Goal: Check status: Check status

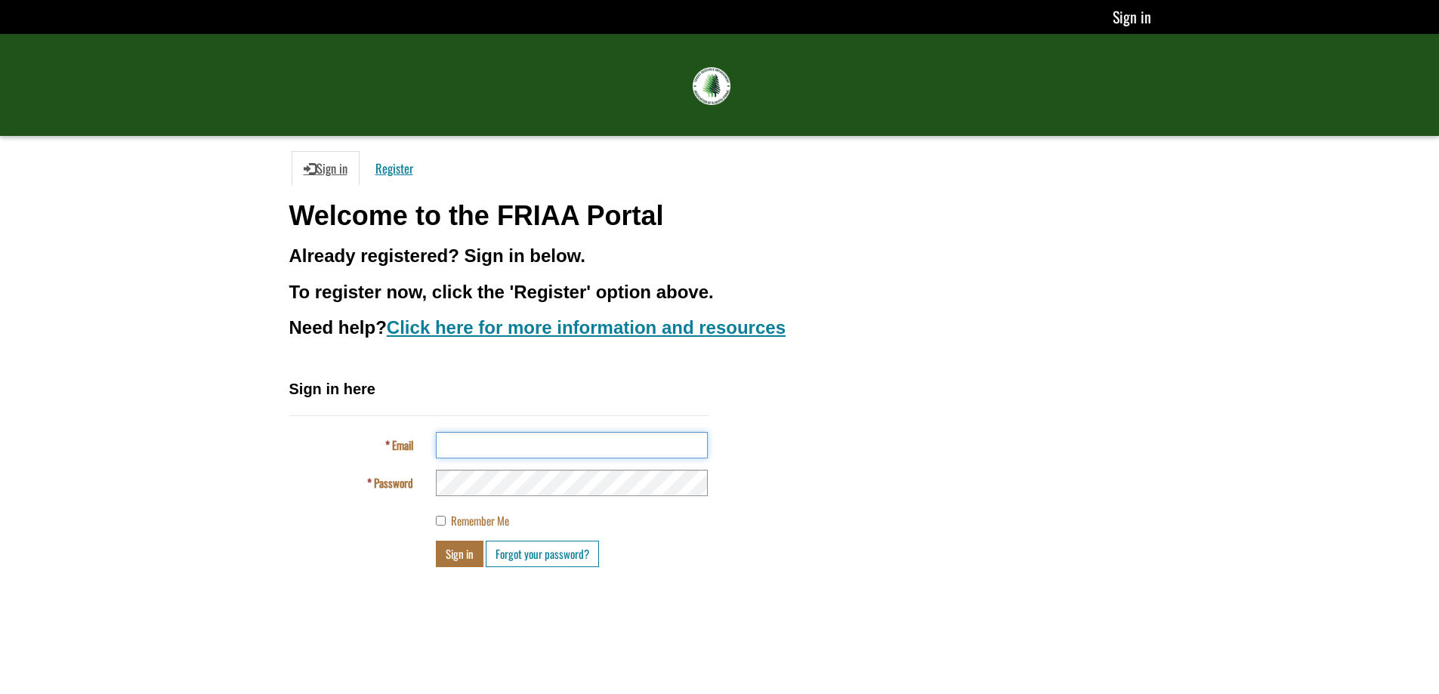
click at [525, 443] on input "Email" at bounding box center [572, 445] width 272 height 26
type input "**********"
click at [436, 541] on button "Sign in" at bounding box center [460, 554] width 48 height 26
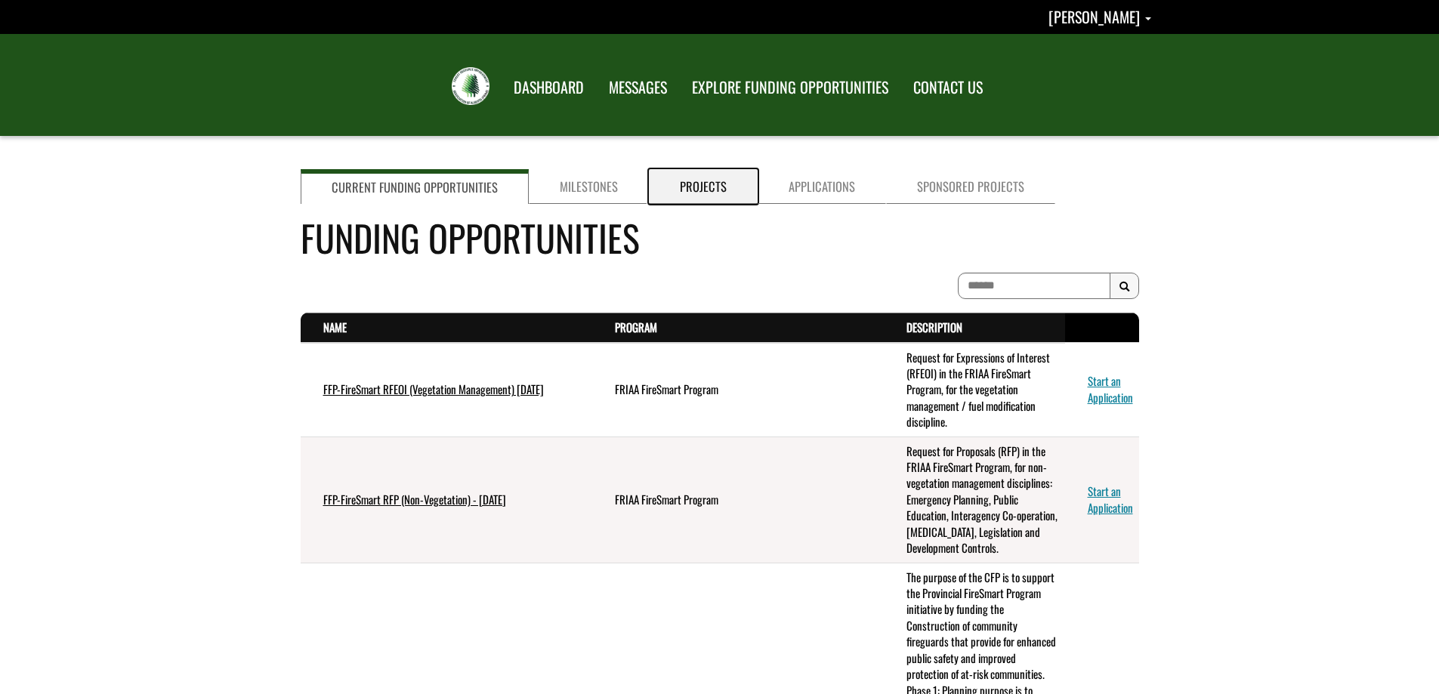
click at [695, 189] on link "Projects" at bounding box center [703, 186] width 109 height 35
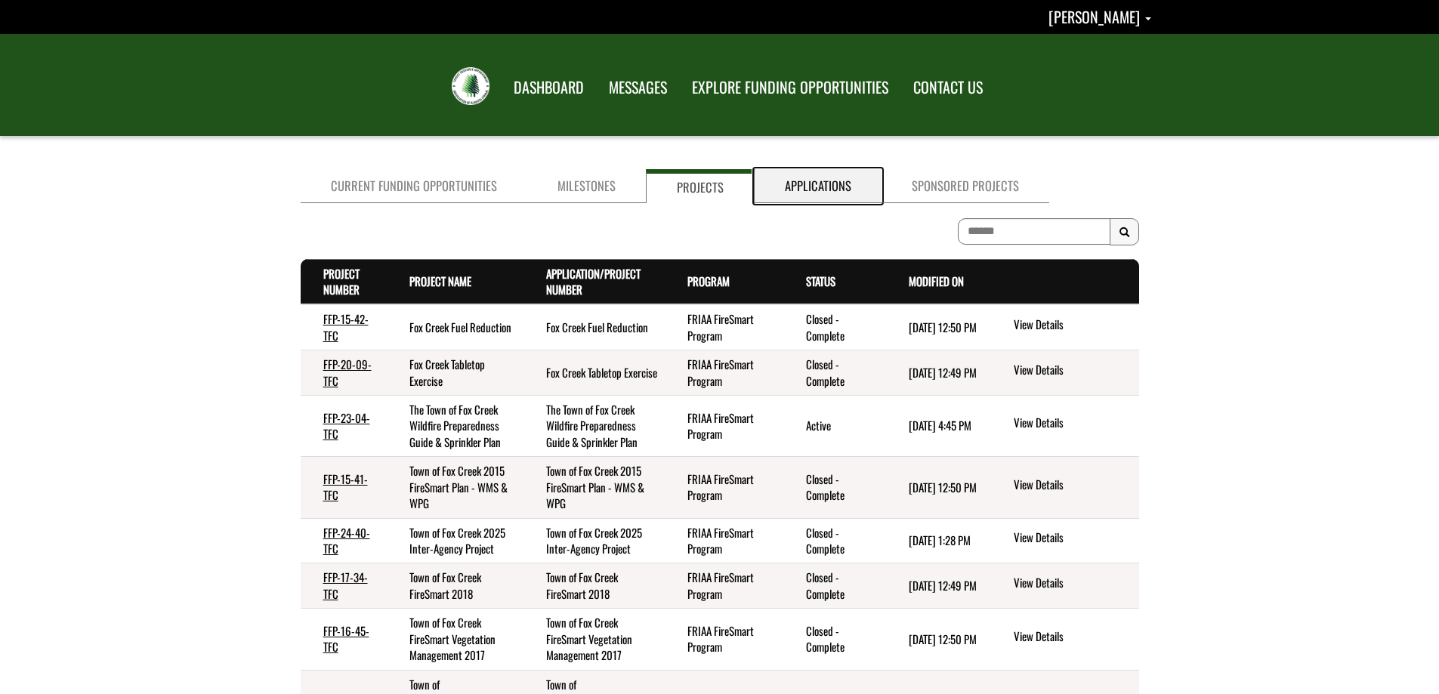
click at [800, 190] on link "Applications" at bounding box center [818, 186] width 127 height 34
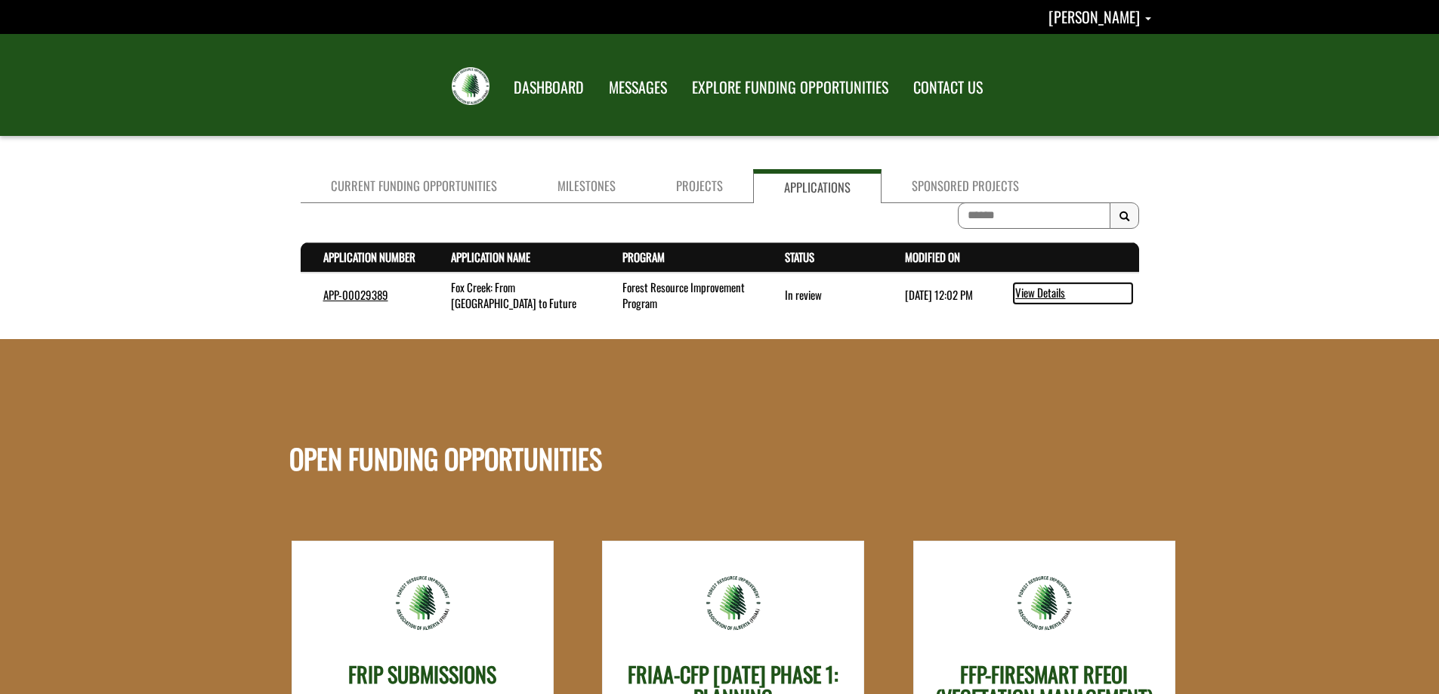
click at [1029, 293] on link "View Details" at bounding box center [1073, 293] width 119 height 20
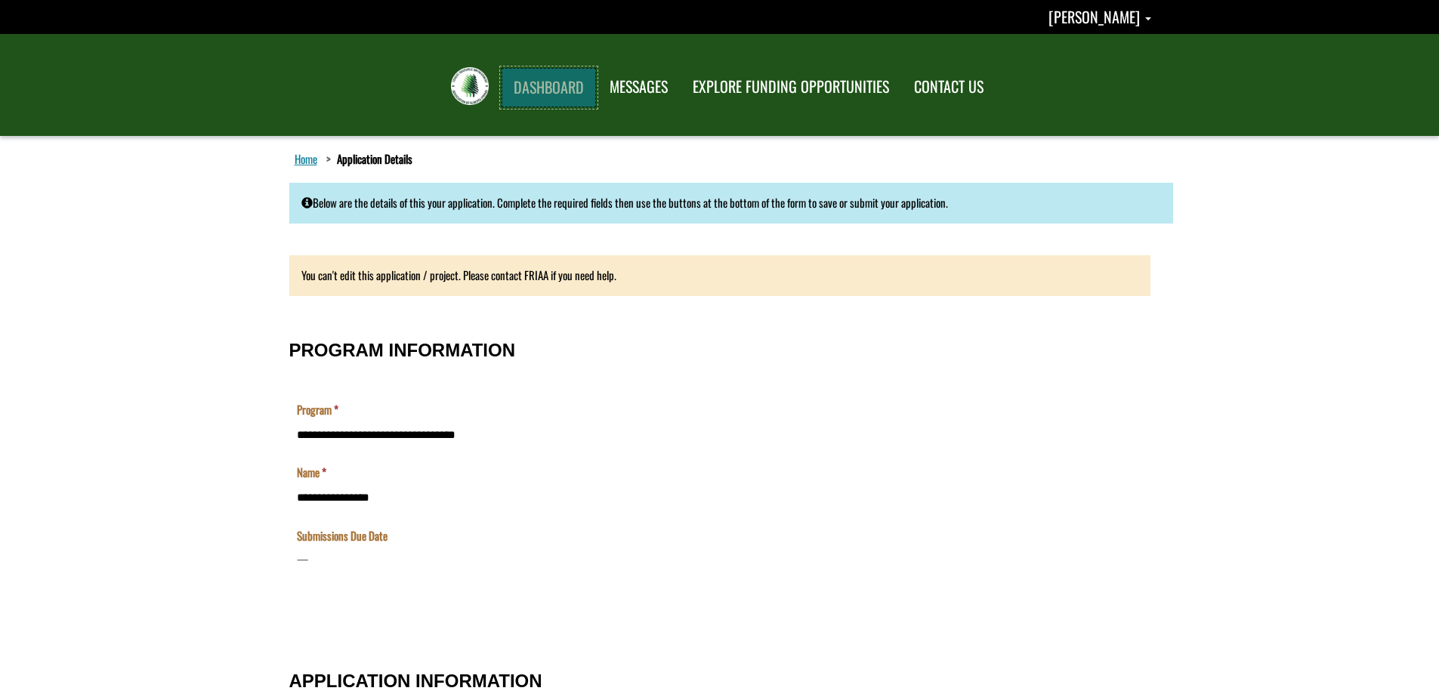
click at [549, 90] on link "DASHBOARD" at bounding box center [549, 87] width 94 height 39
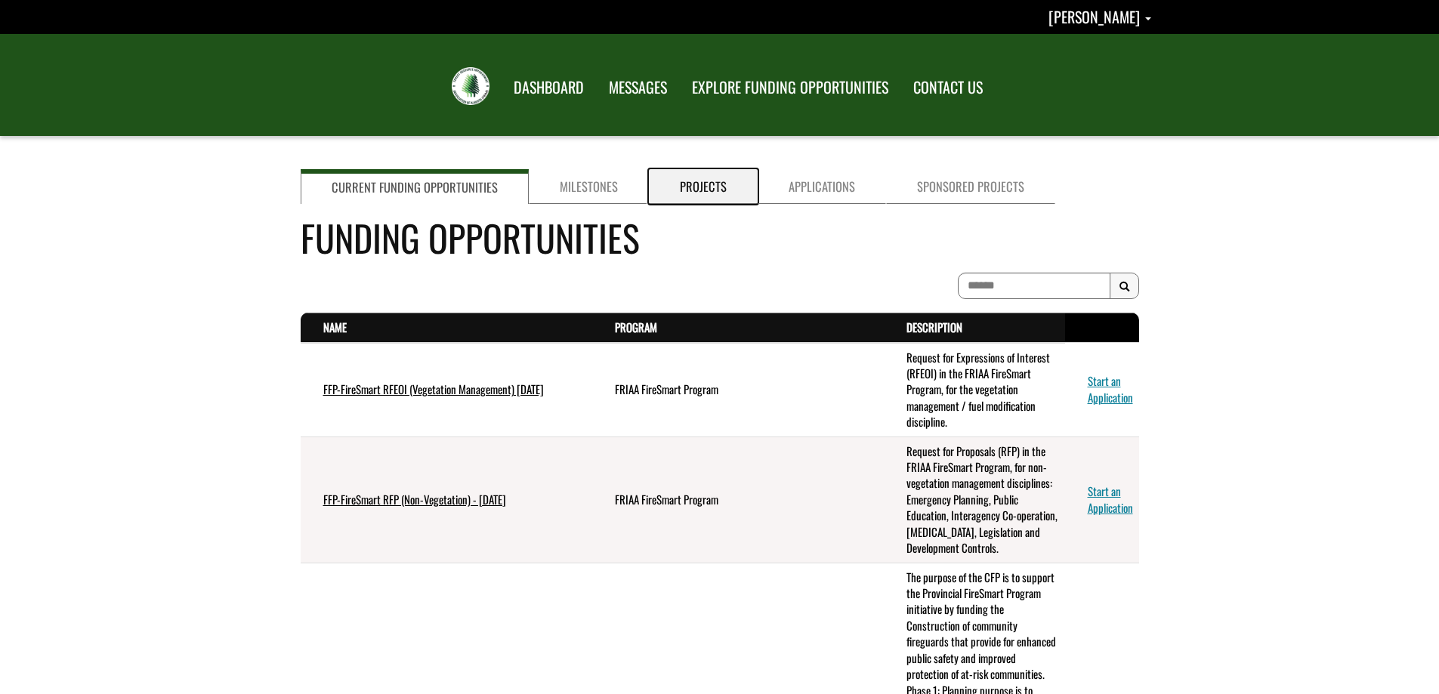
click at [699, 186] on link "Projects" at bounding box center [703, 186] width 109 height 35
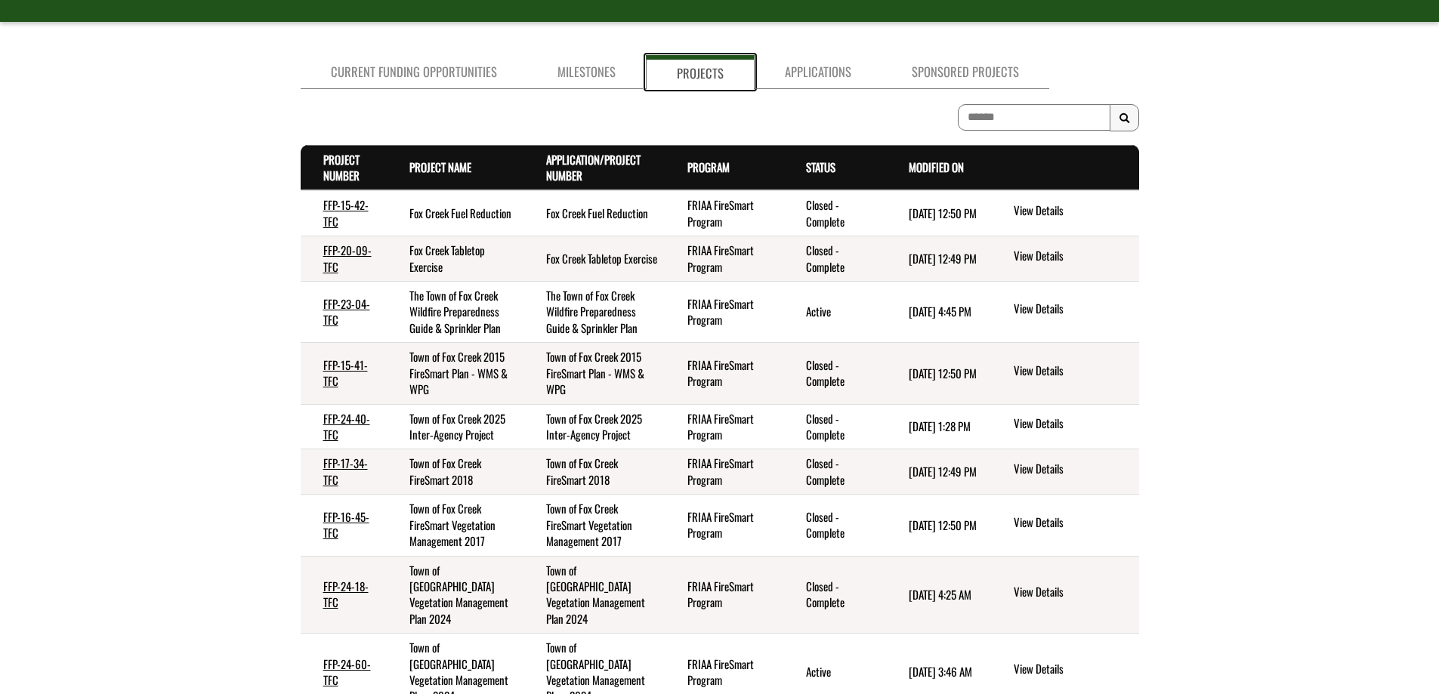
scroll to position [326, 0]
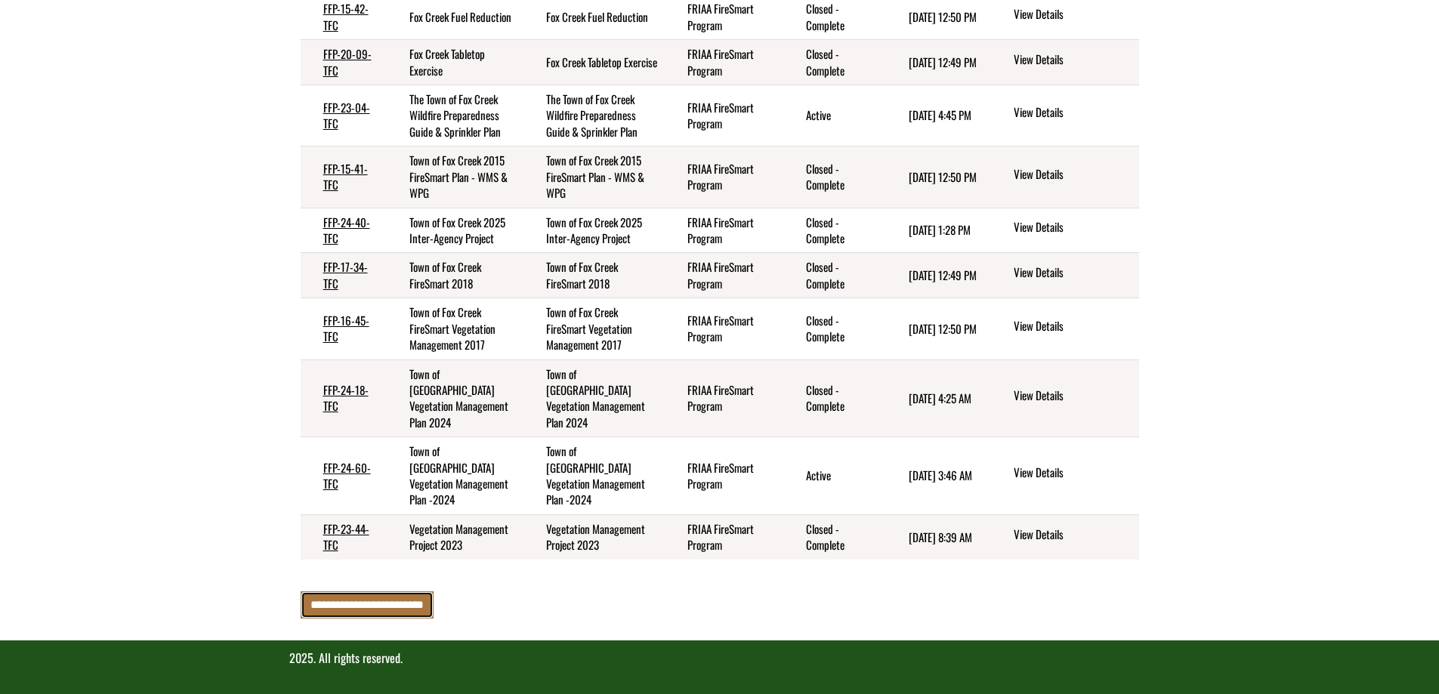
click at [360, 609] on input "**********" at bounding box center [367, 604] width 133 height 26
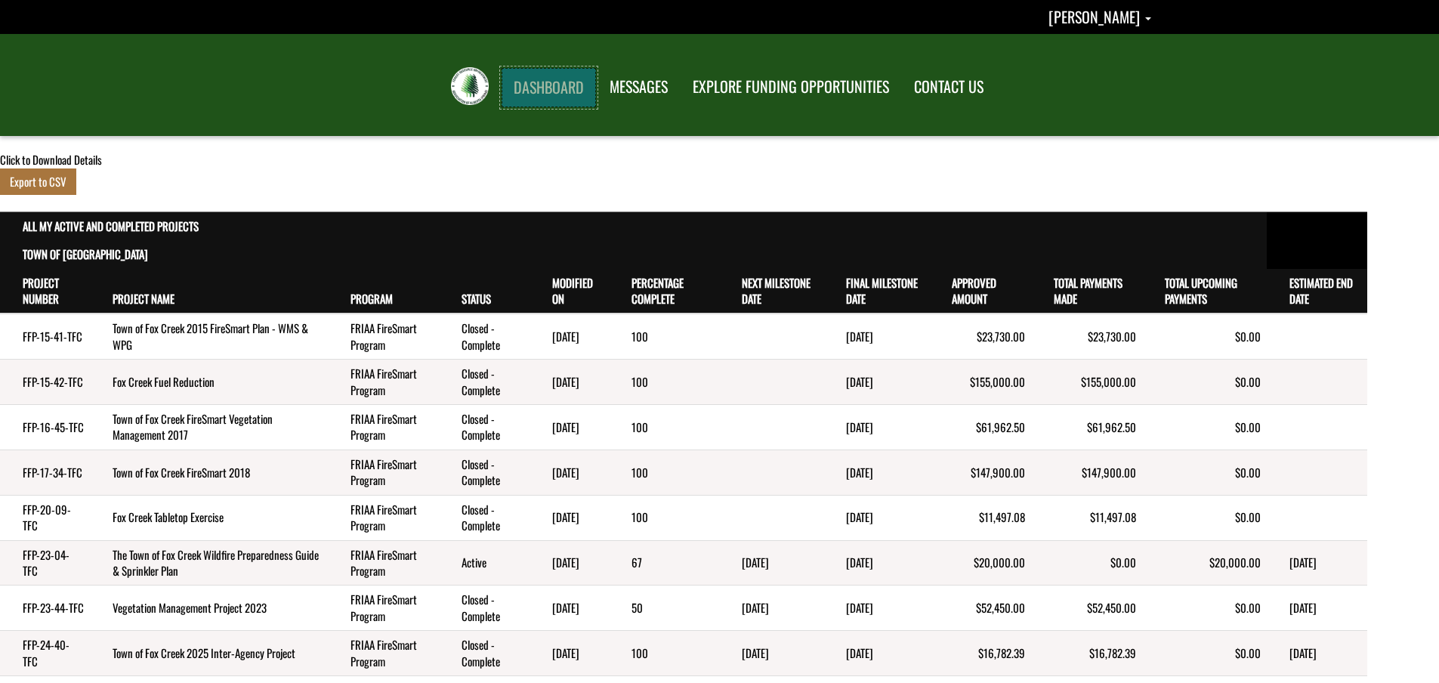
click at [552, 90] on link "DASHBOARD" at bounding box center [549, 87] width 94 height 39
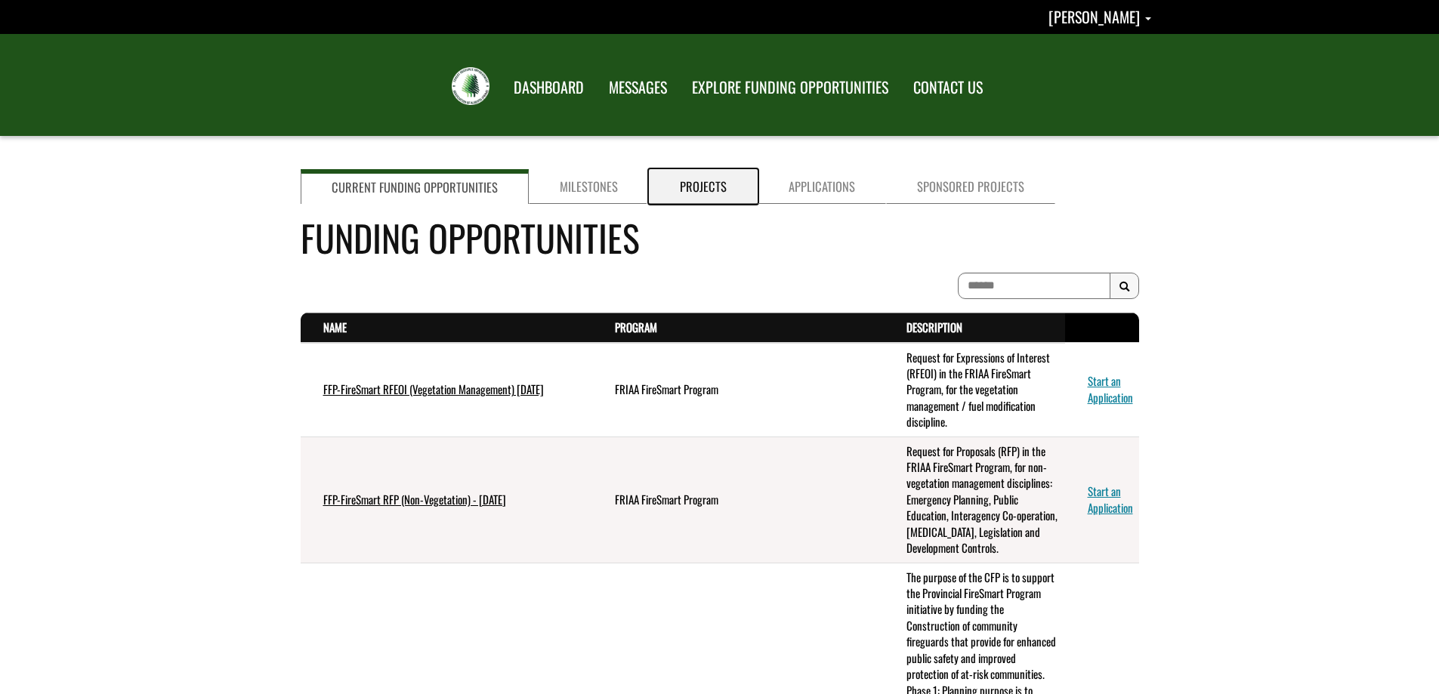
click at [690, 185] on link "Projects" at bounding box center [703, 186] width 109 height 35
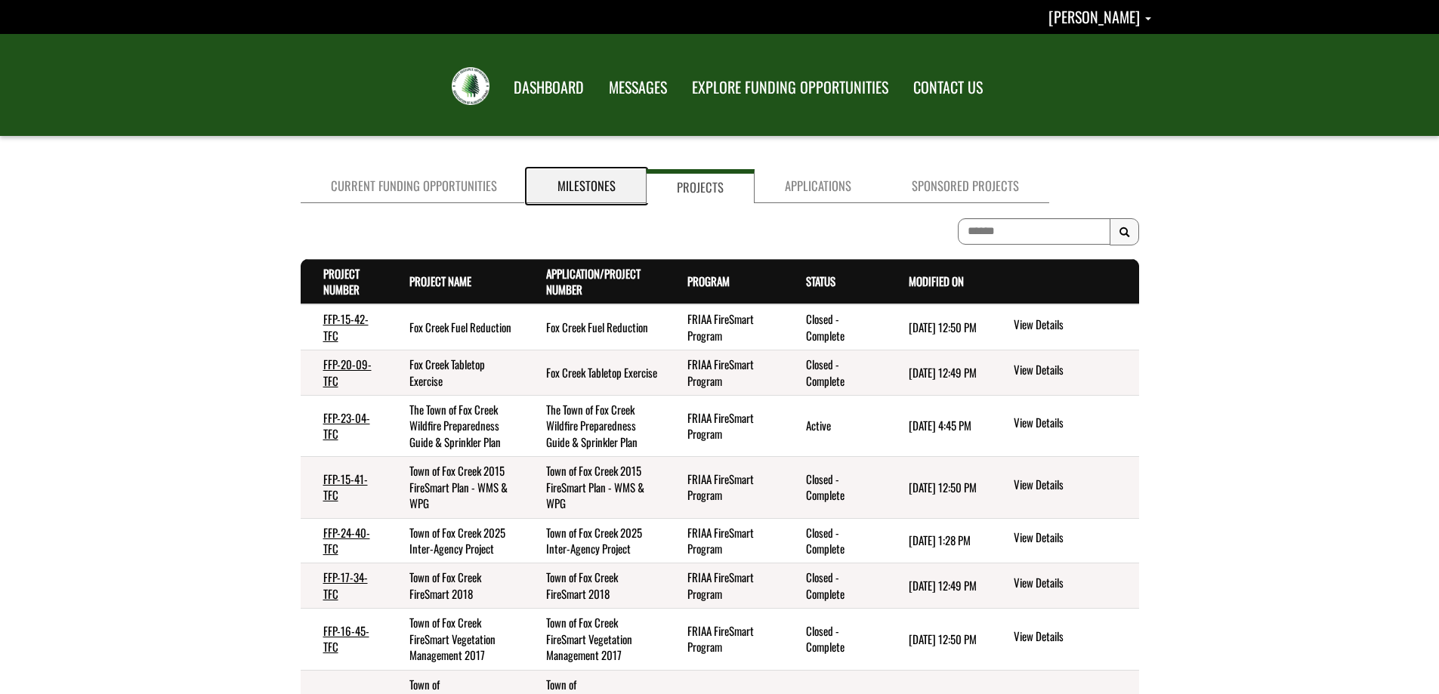
click at [588, 185] on link "Milestones" at bounding box center [586, 186] width 119 height 34
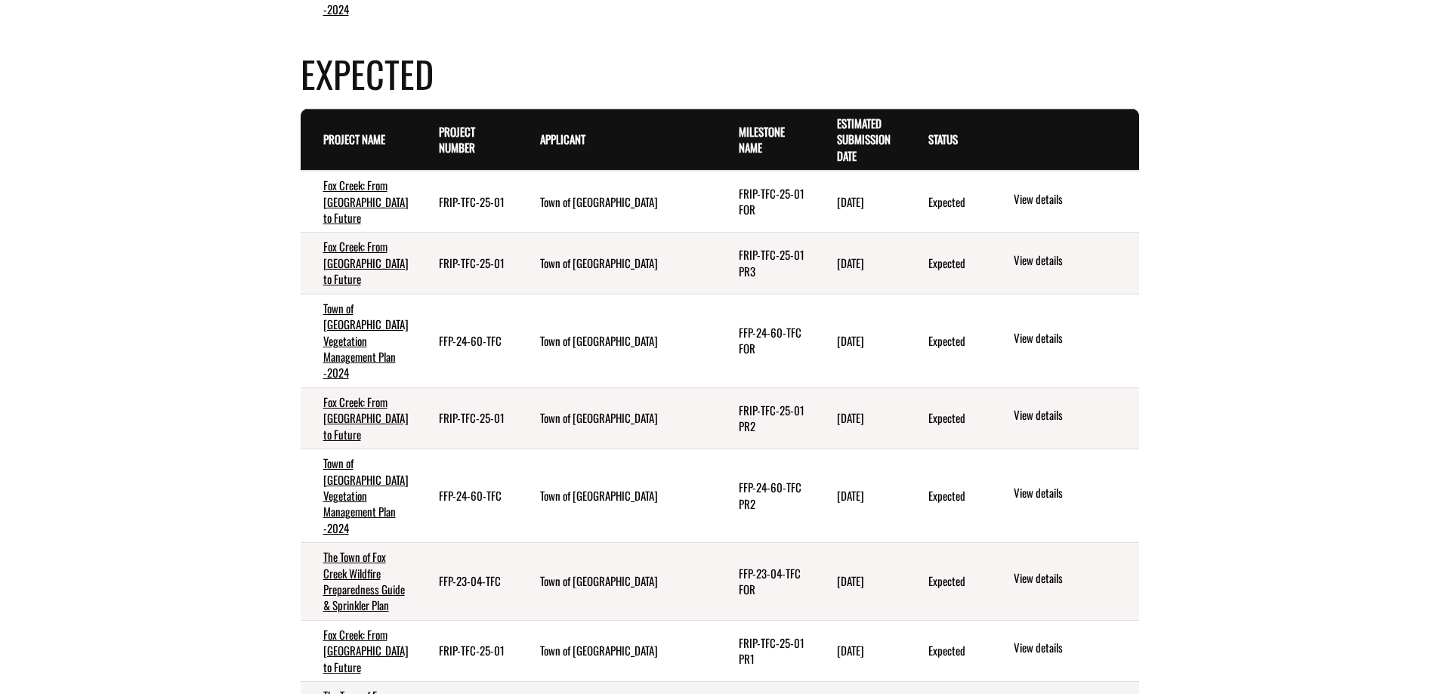
scroll to position [378, 0]
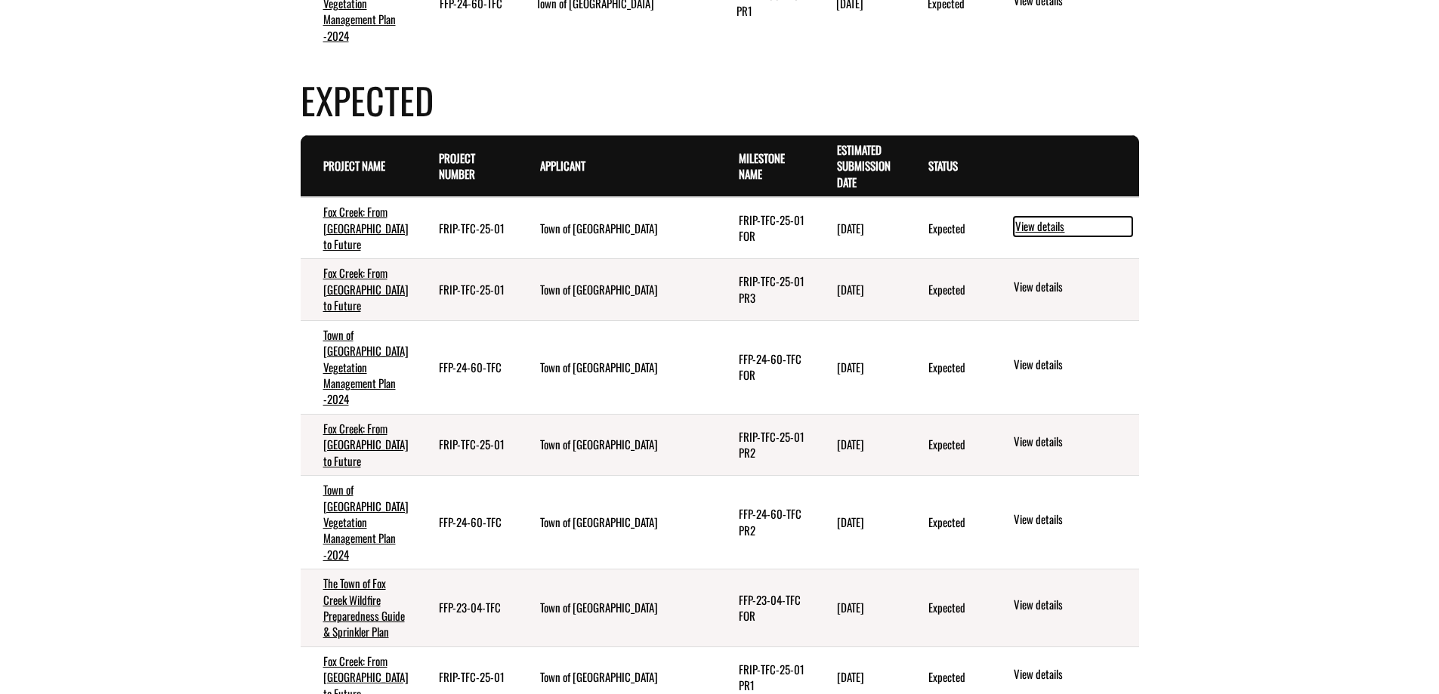
click at [1039, 217] on link "View details" at bounding box center [1073, 227] width 119 height 20
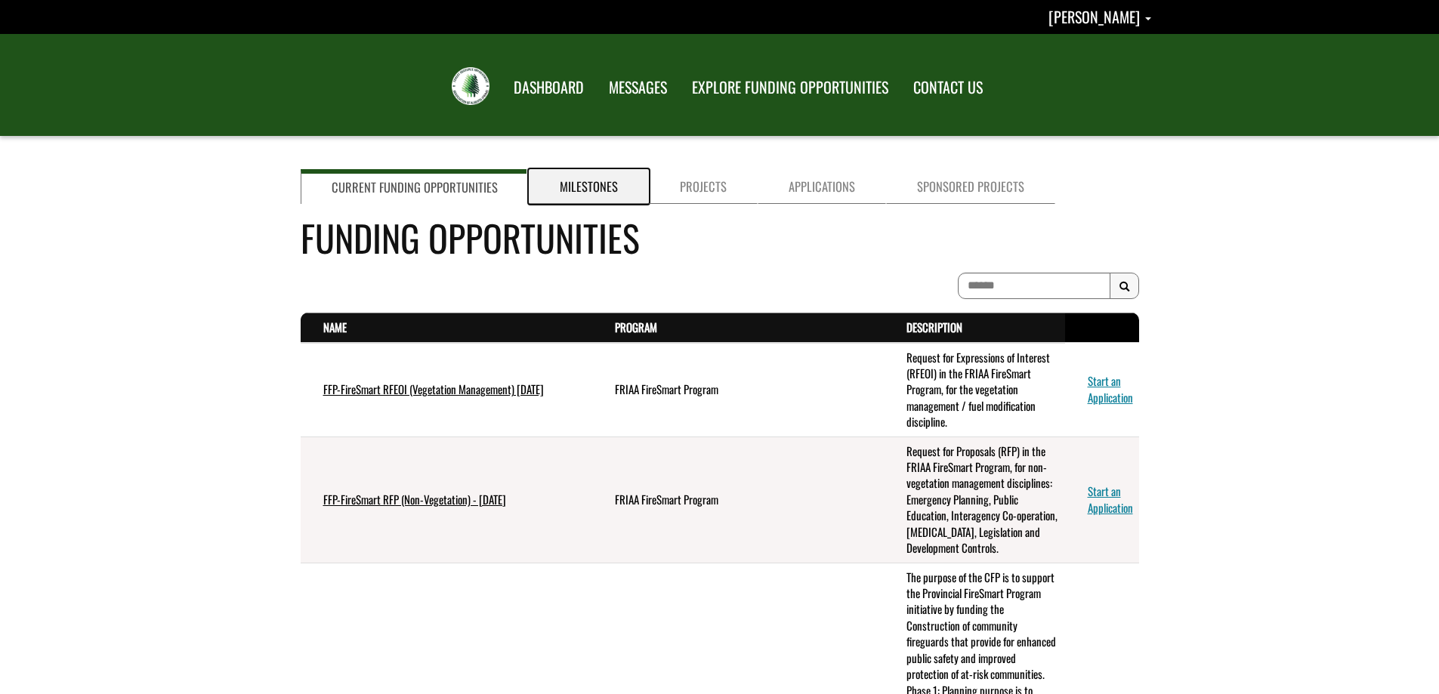
click at [572, 190] on link "Milestones" at bounding box center [589, 186] width 120 height 35
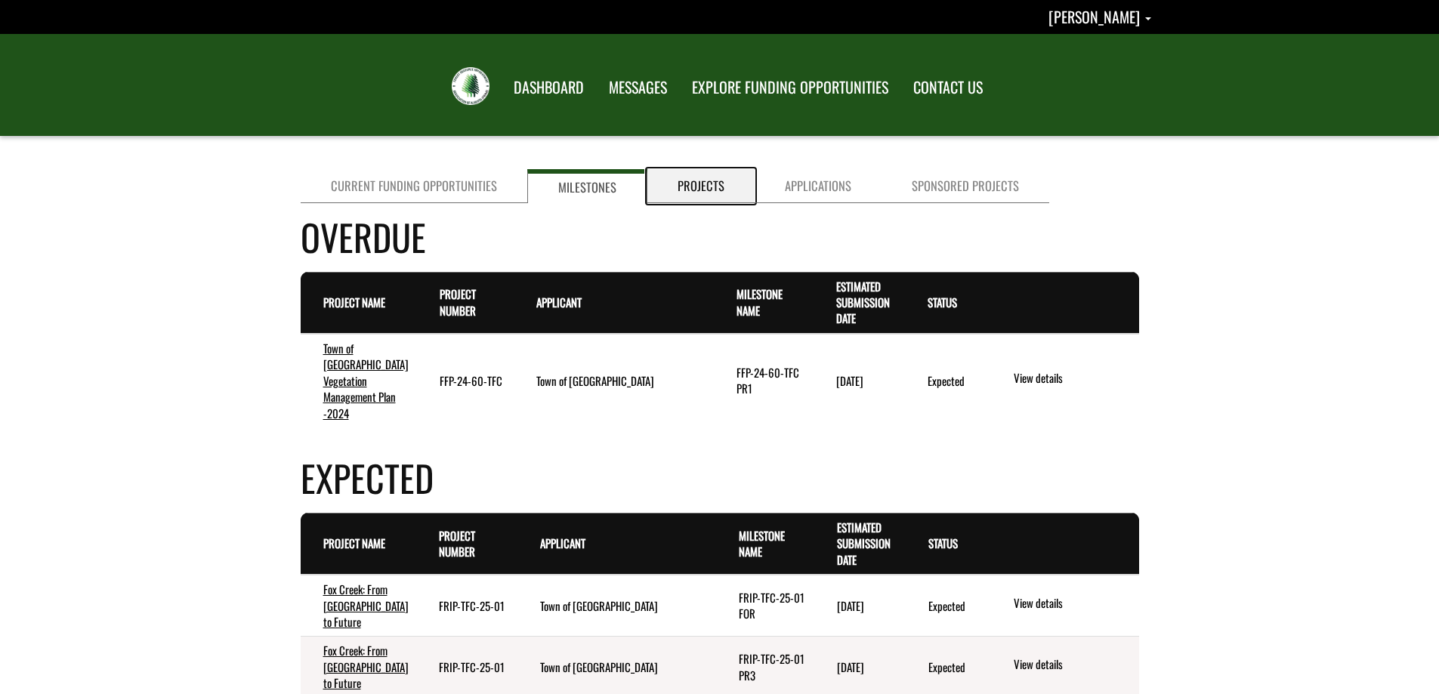
click at [690, 184] on link "Projects" at bounding box center [700, 186] width 107 height 34
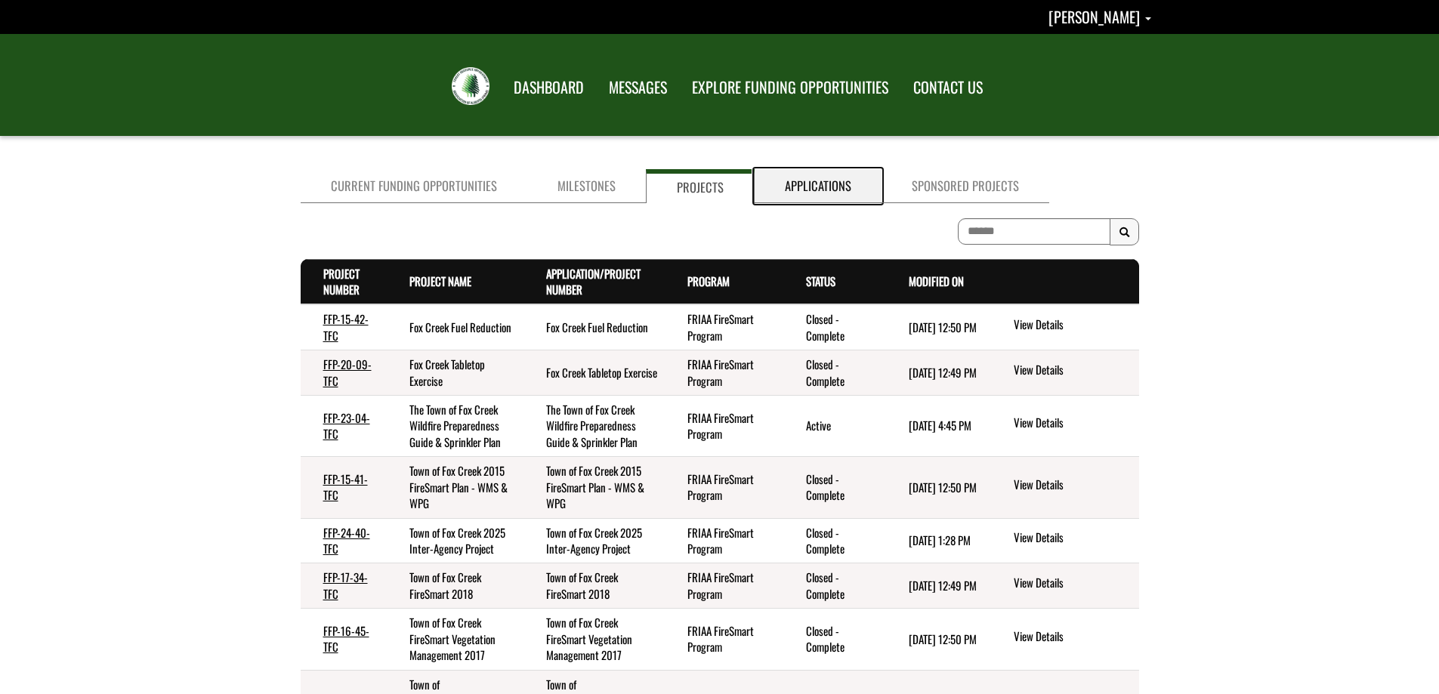
click at [788, 183] on link "Applications" at bounding box center [818, 186] width 127 height 34
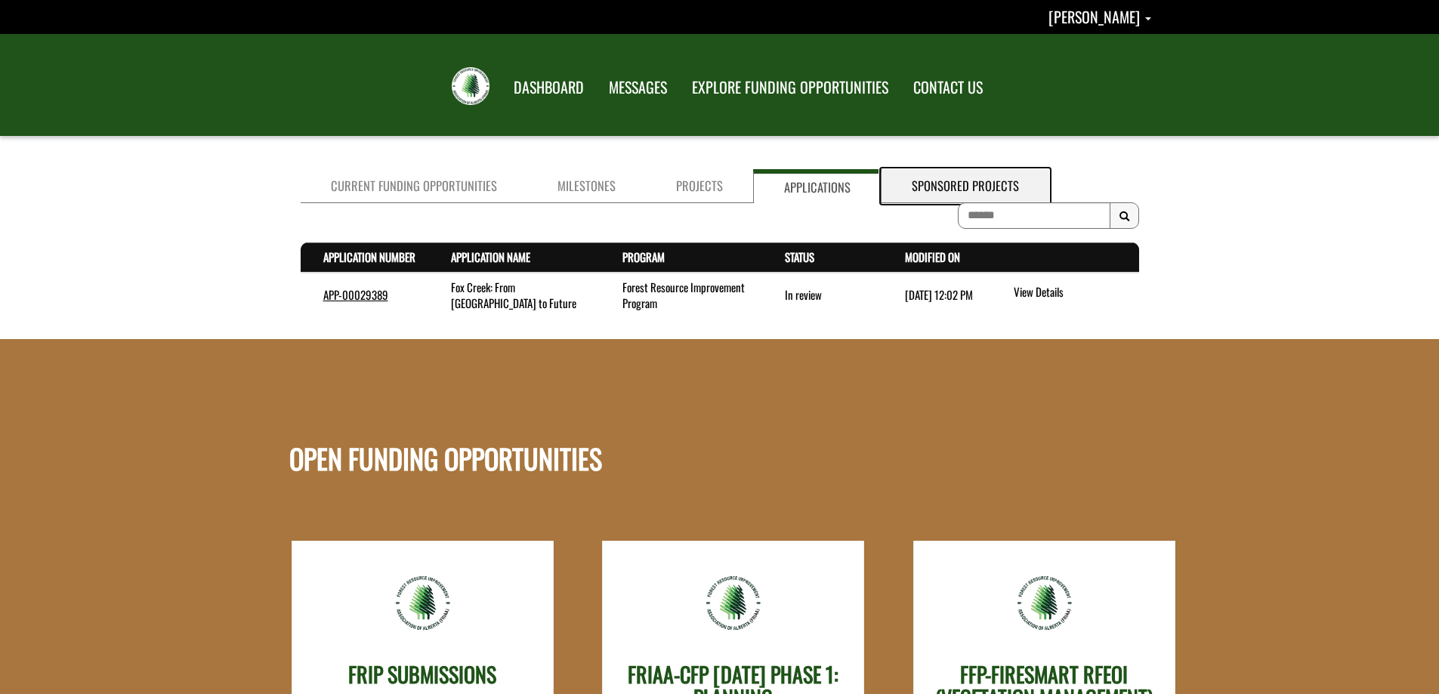
click at [935, 185] on link "Sponsored Projects" at bounding box center [965, 186] width 168 height 34
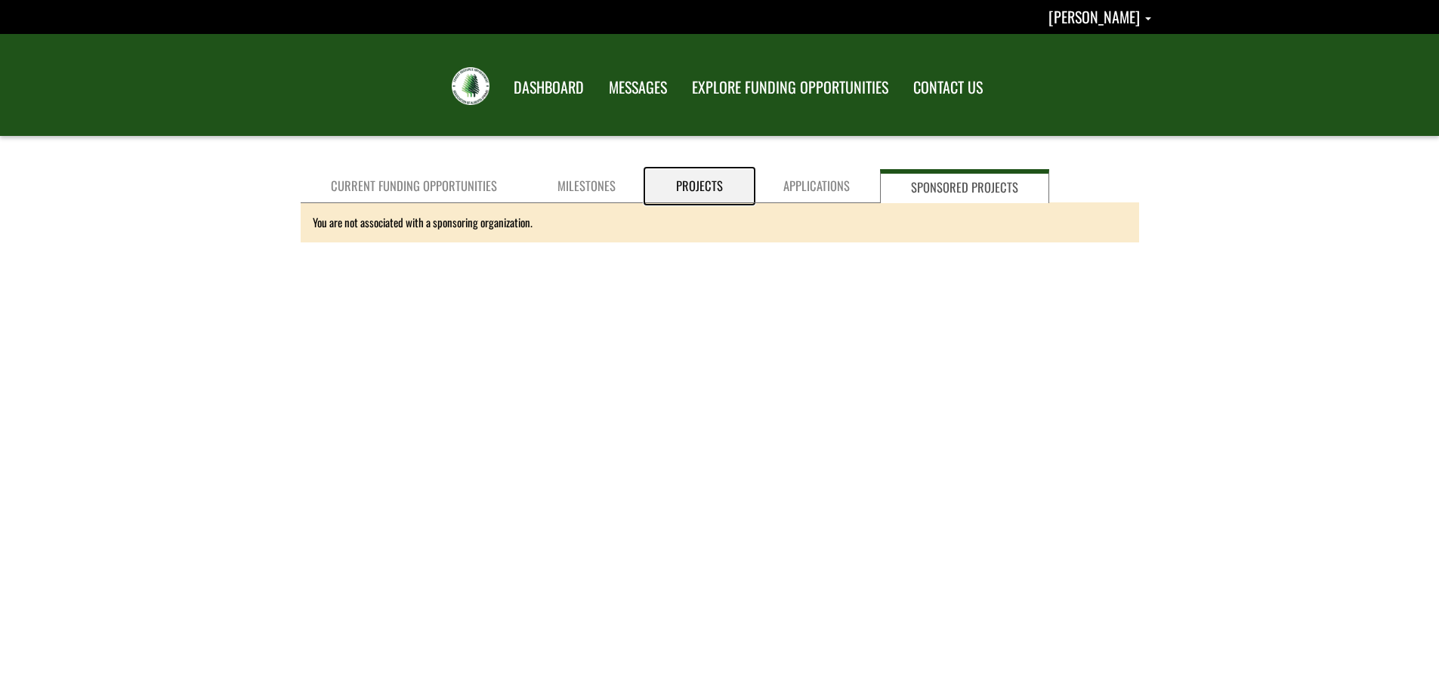
click at [693, 185] on link "Projects" at bounding box center [699, 186] width 107 height 34
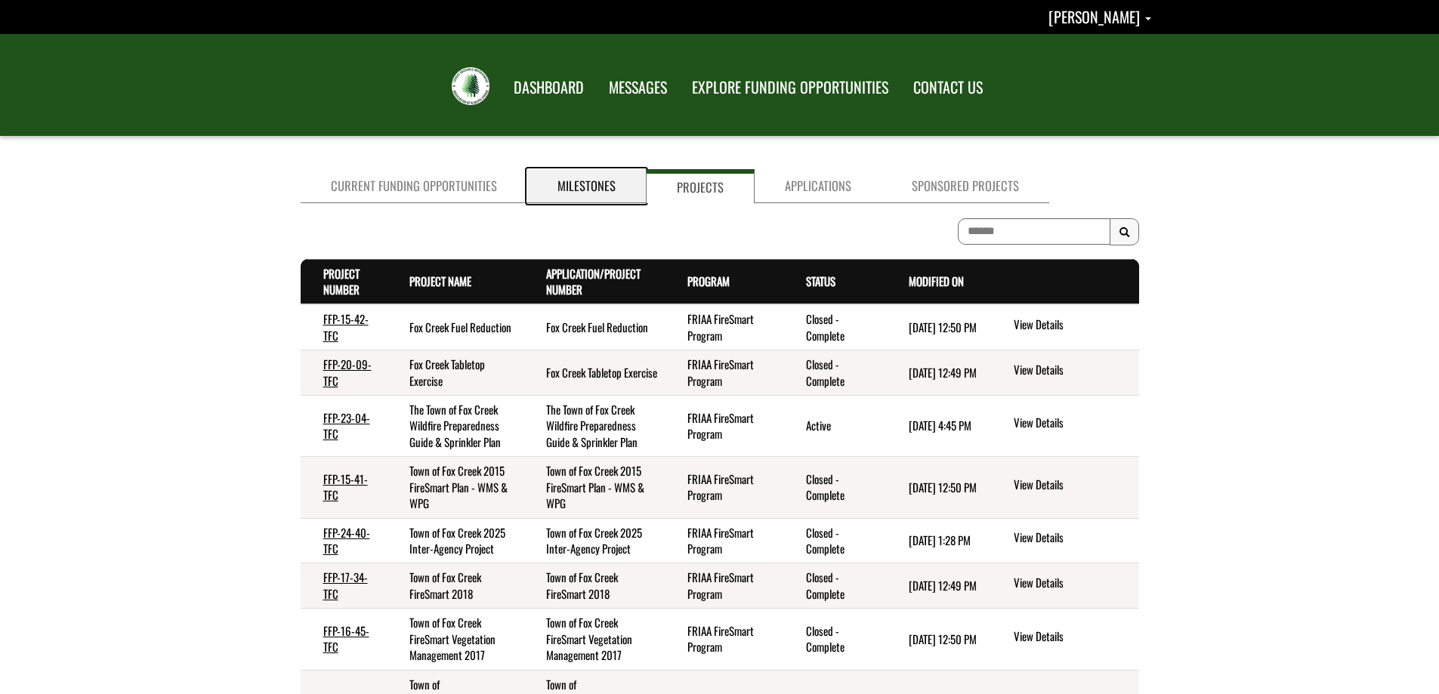
click at [596, 184] on link "Milestones" at bounding box center [586, 186] width 119 height 34
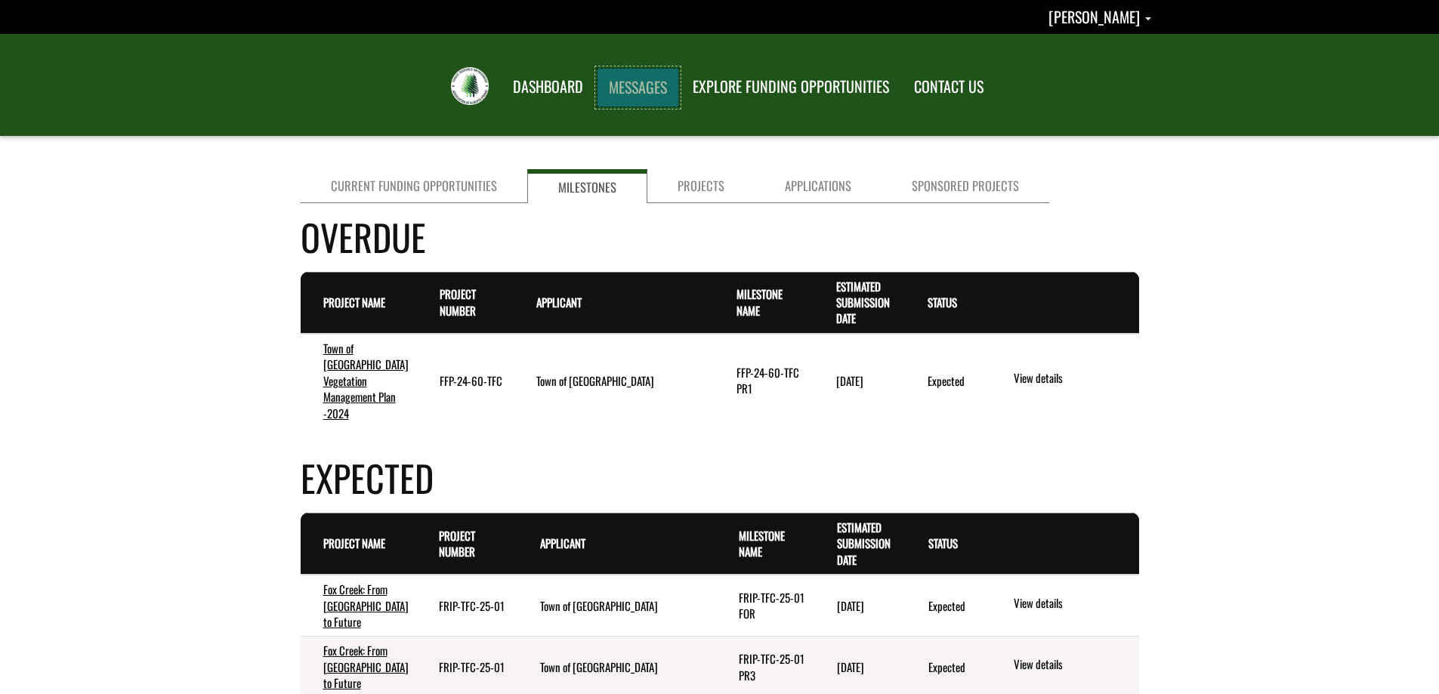
click at [631, 85] on link "MESSAGES" at bounding box center [638, 87] width 82 height 39
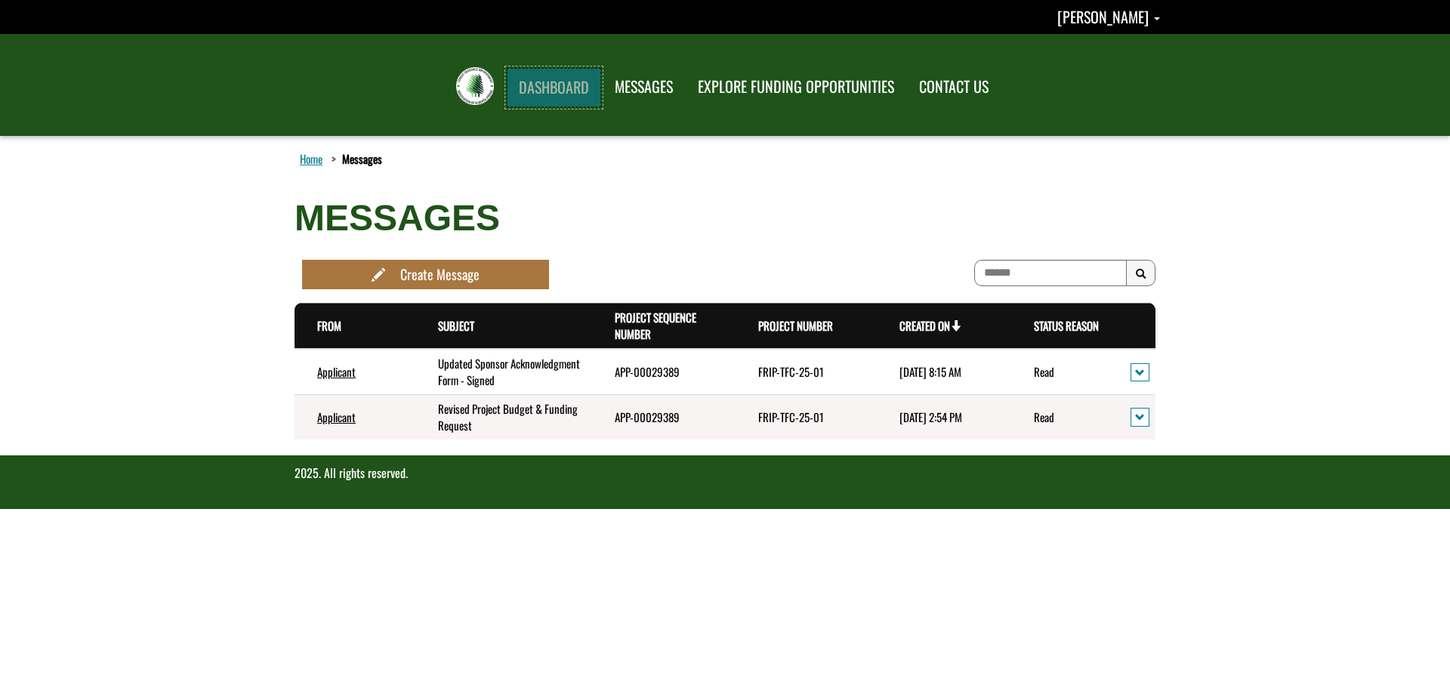
click at [540, 87] on link "DASHBOARD" at bounding box center [554, 87] width 94 height 39
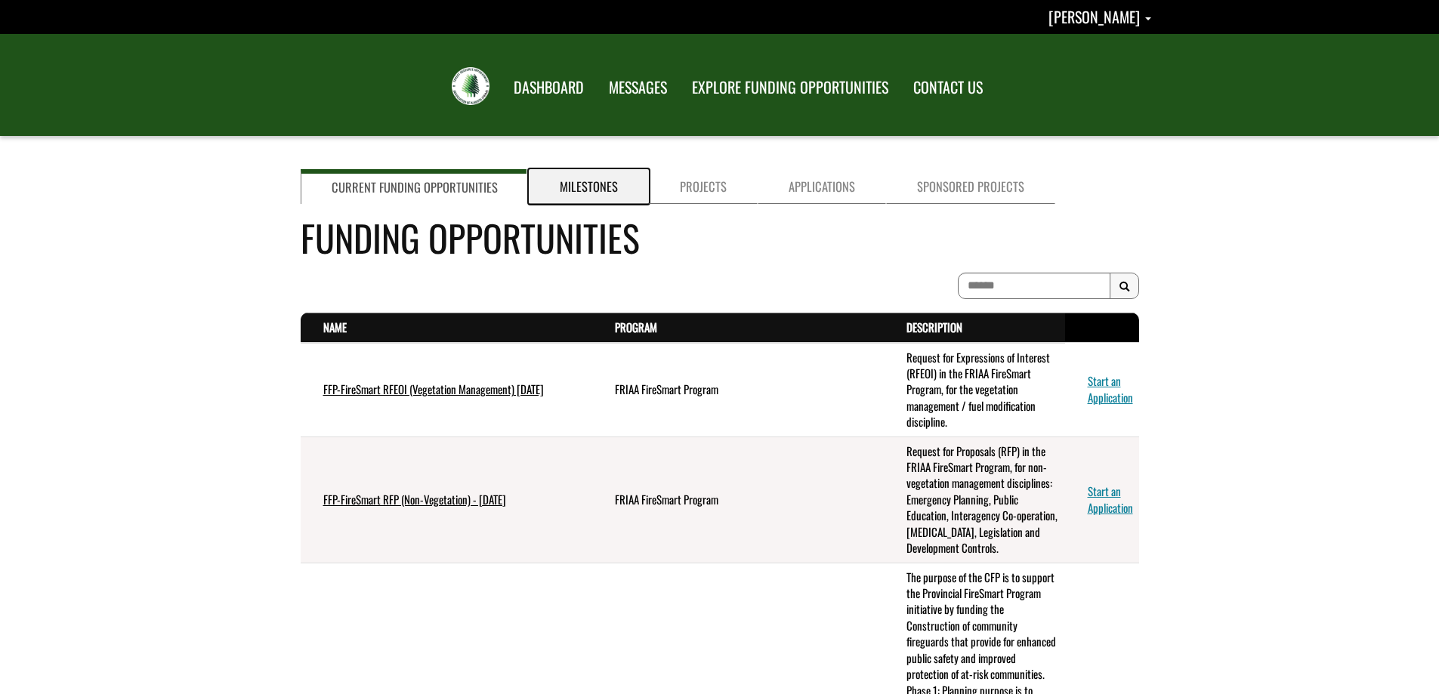
click at [584, 189] on link "Milestones" at bounding box center [589, 186] width 120 height 35
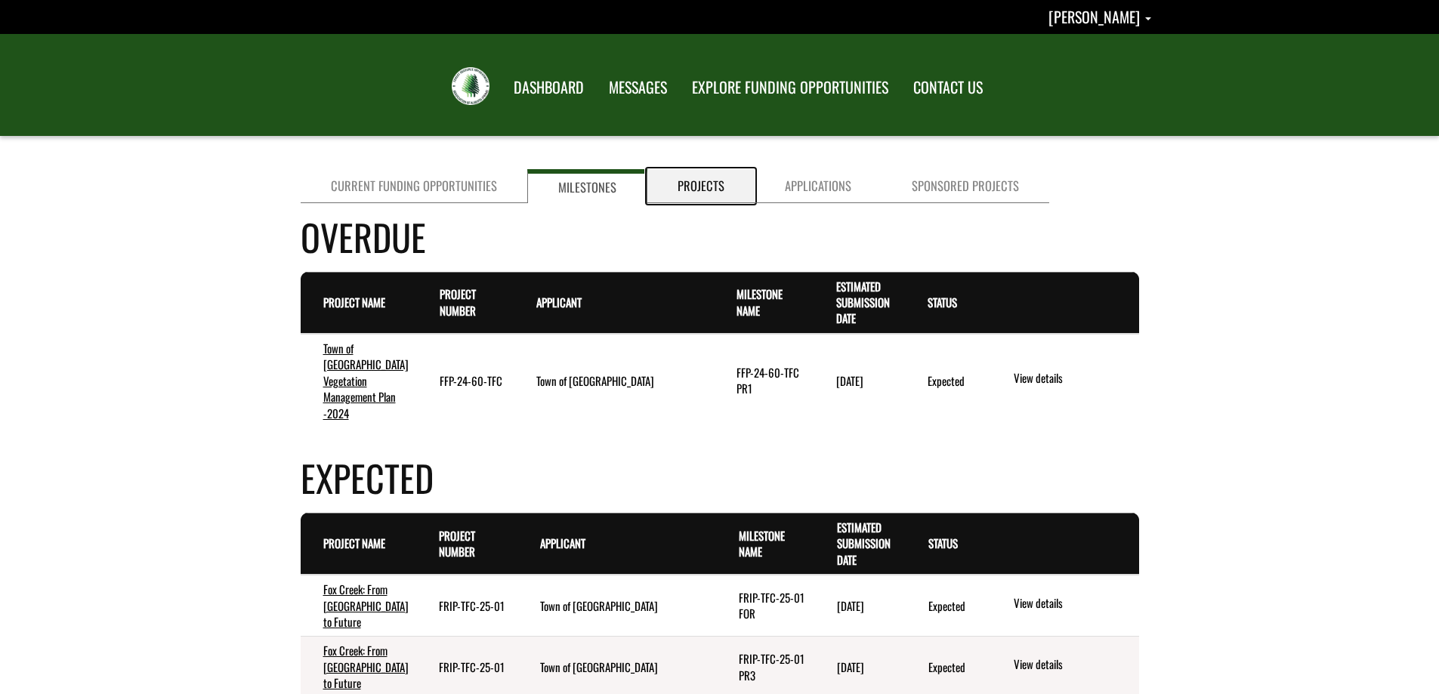
click at [680, 187] on link "Projects" at bounding box center [700, 186] width 107 height 34
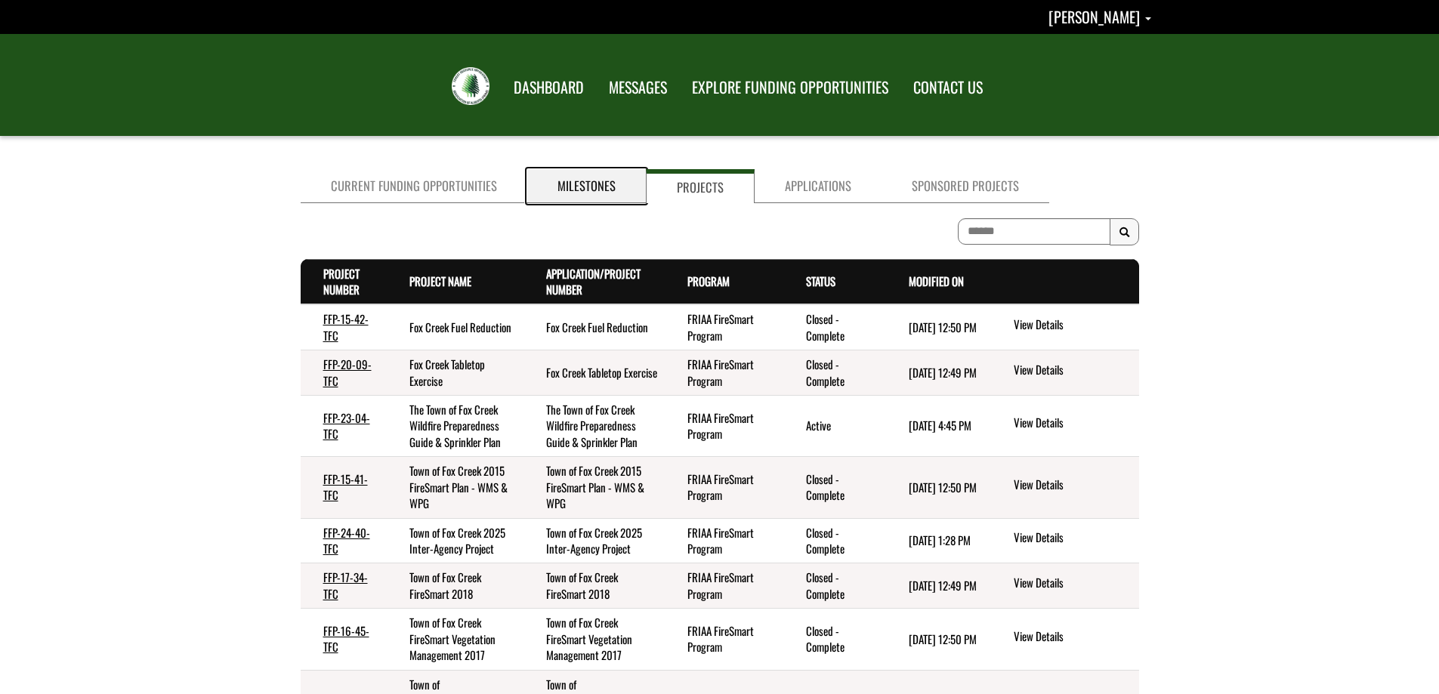
click at [596, 181] on link "Milestones" at bounding box center [586, 186] width 119 height 34
